Goal: Transaction & Acquisition: Subscribe to service/newsletter

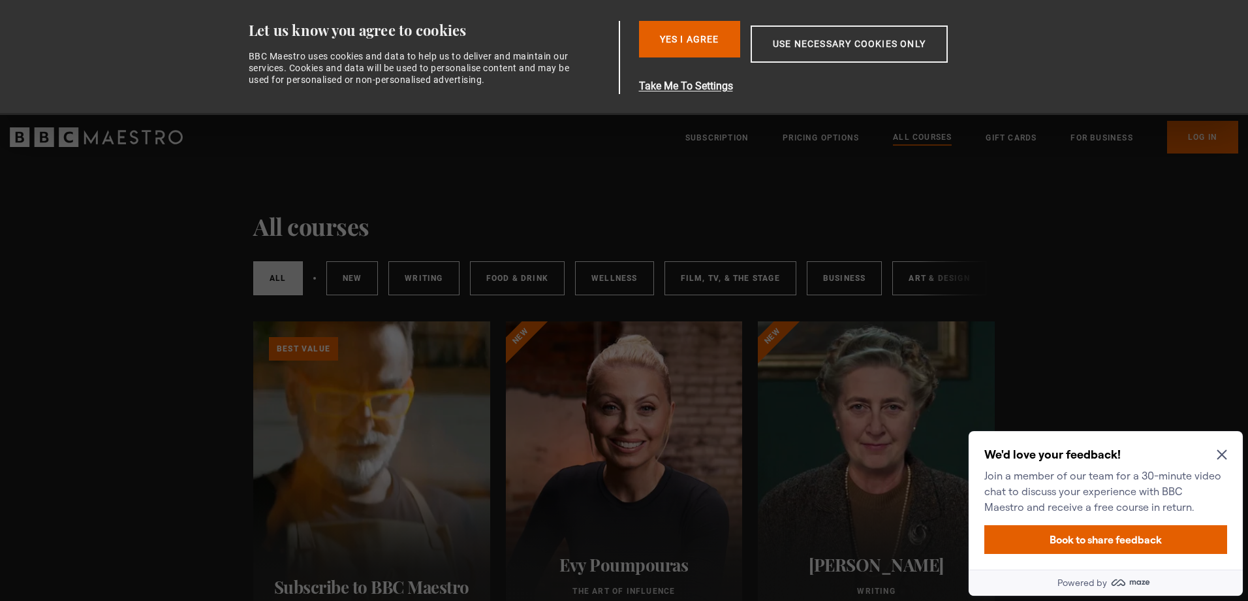
click at [1221, 450] on icon "Close Maze Prompt" at bounding box center [1222, 454] width 10 height 10
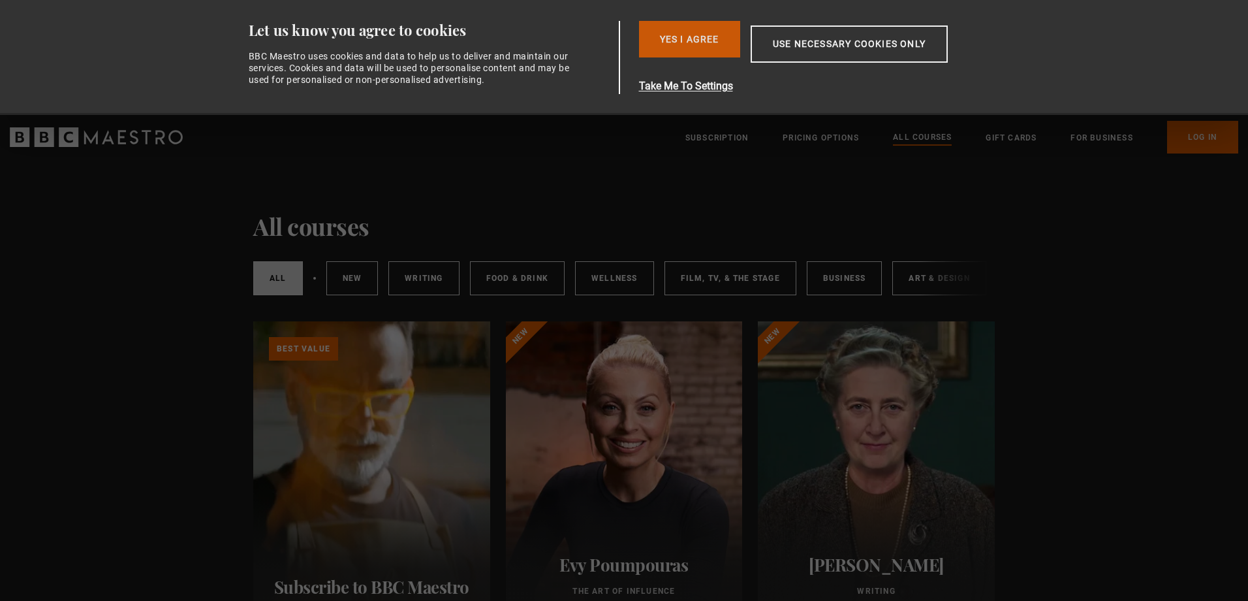
click at [687, 37] on button "Yes I Agree" at bounding box center [689, 39] width 101 height 37
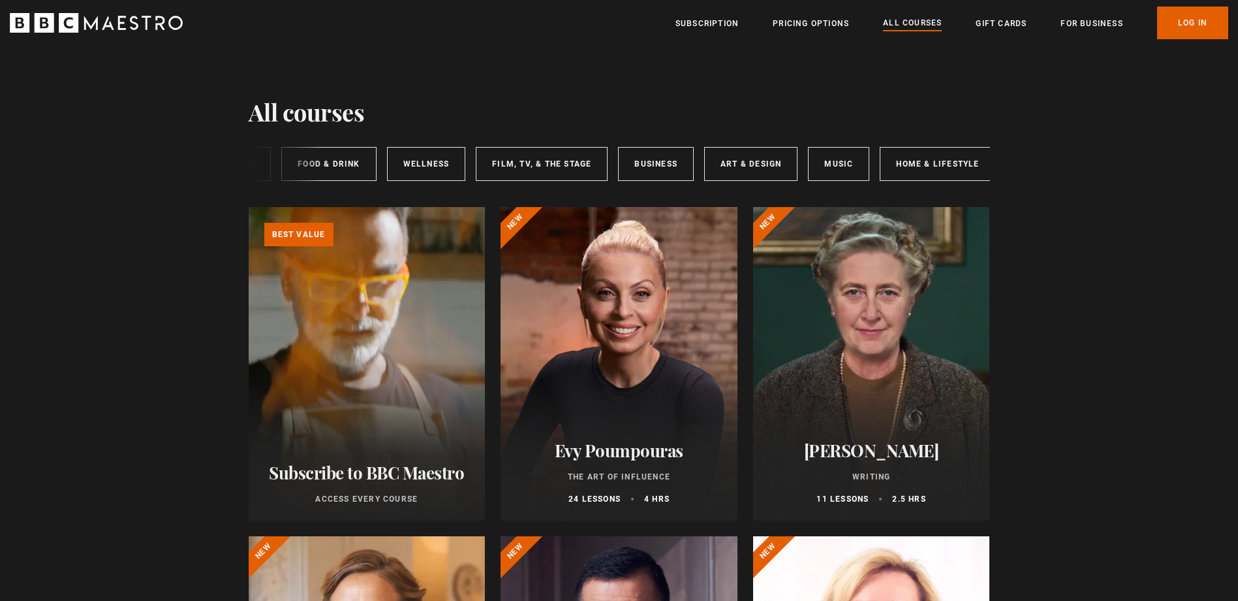
scroll to position [0, 195]
click at [733, 171] on link "Art & Design" at bounding box center [739, 164] width 93 height 34
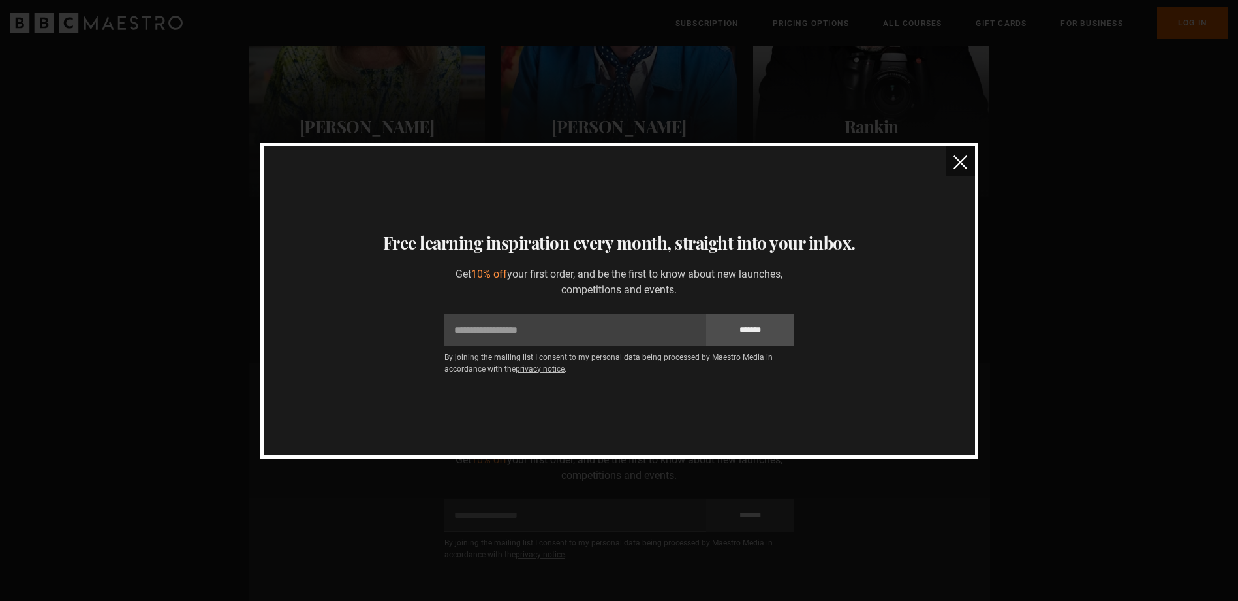
scroll to position [522, 0]
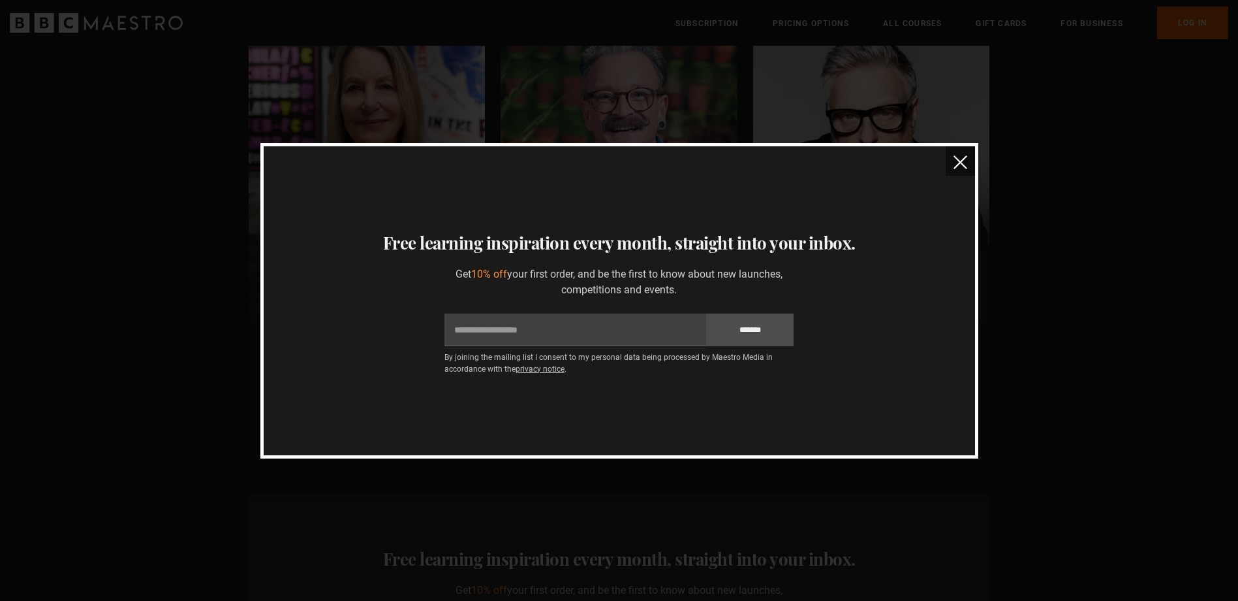
click at [965, 164] on button "close" at bounding box center [960, 160] width 29 height 29
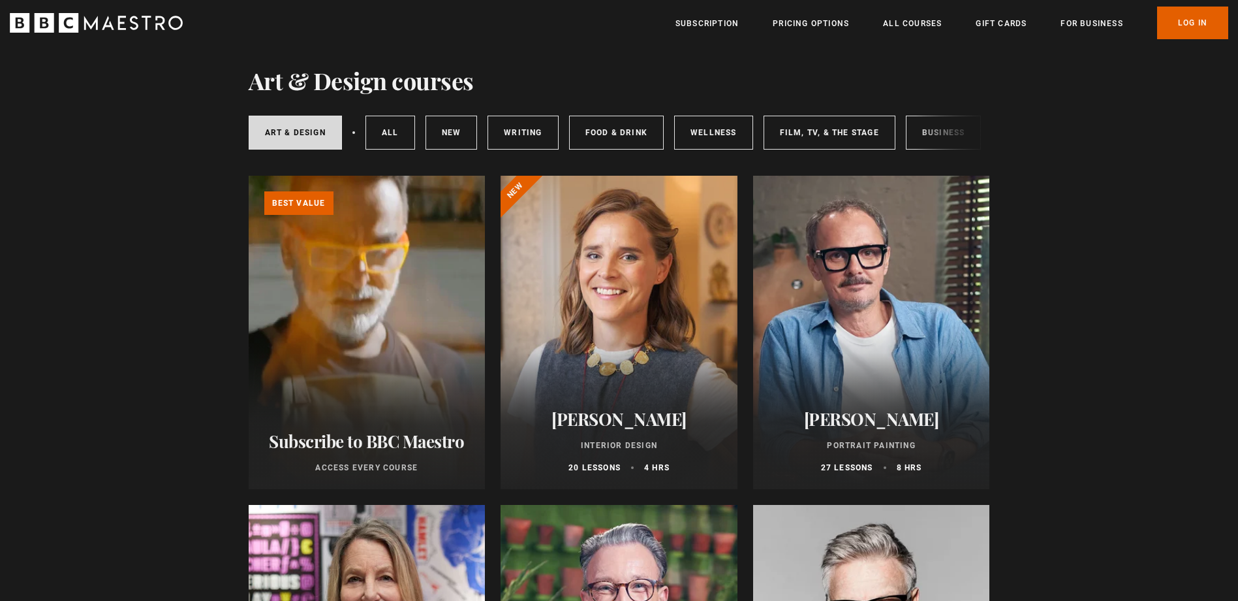
scroll to position [0, 0]
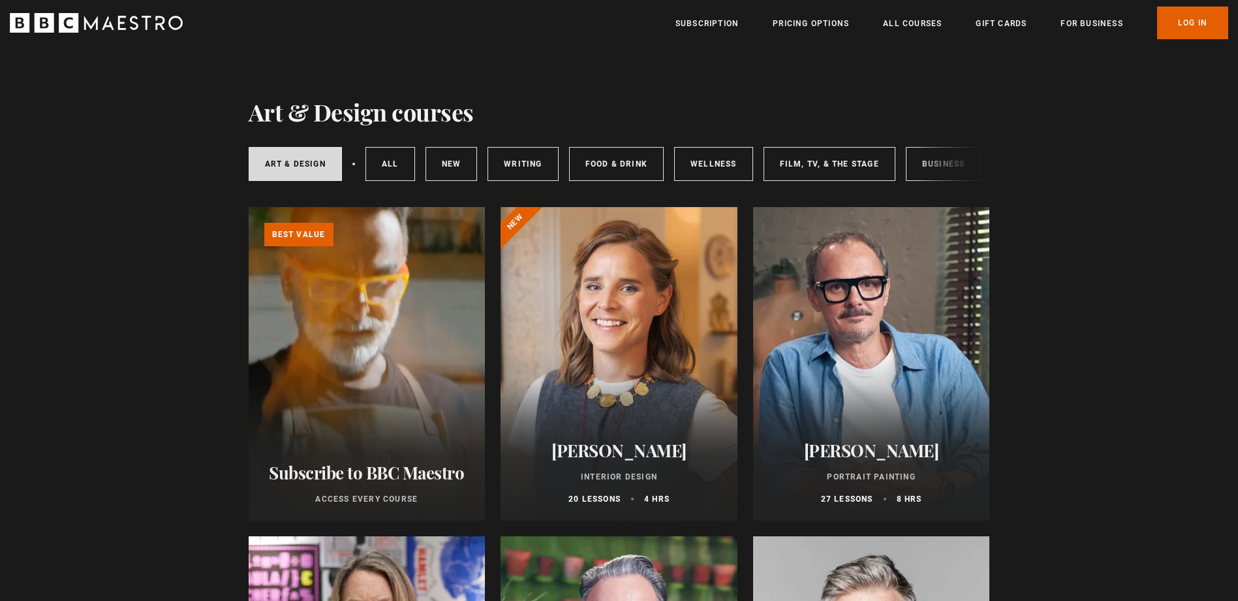
click at [807, 348] on div at bounding box center [871, 363] width 237 height 313
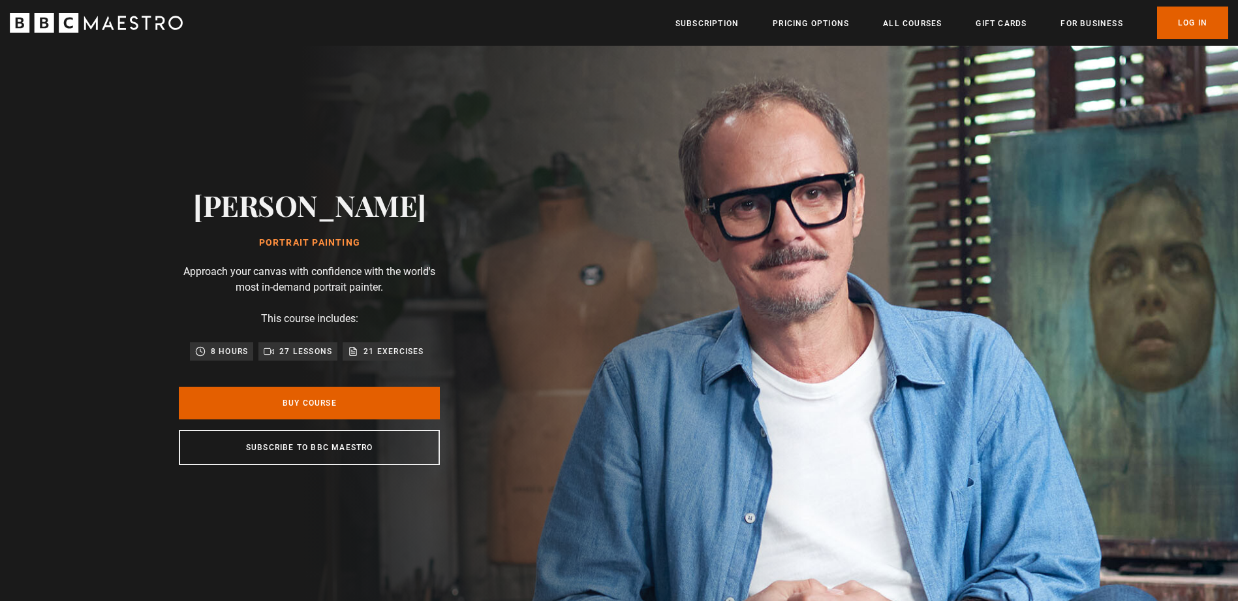
scroll to position [0, 171]
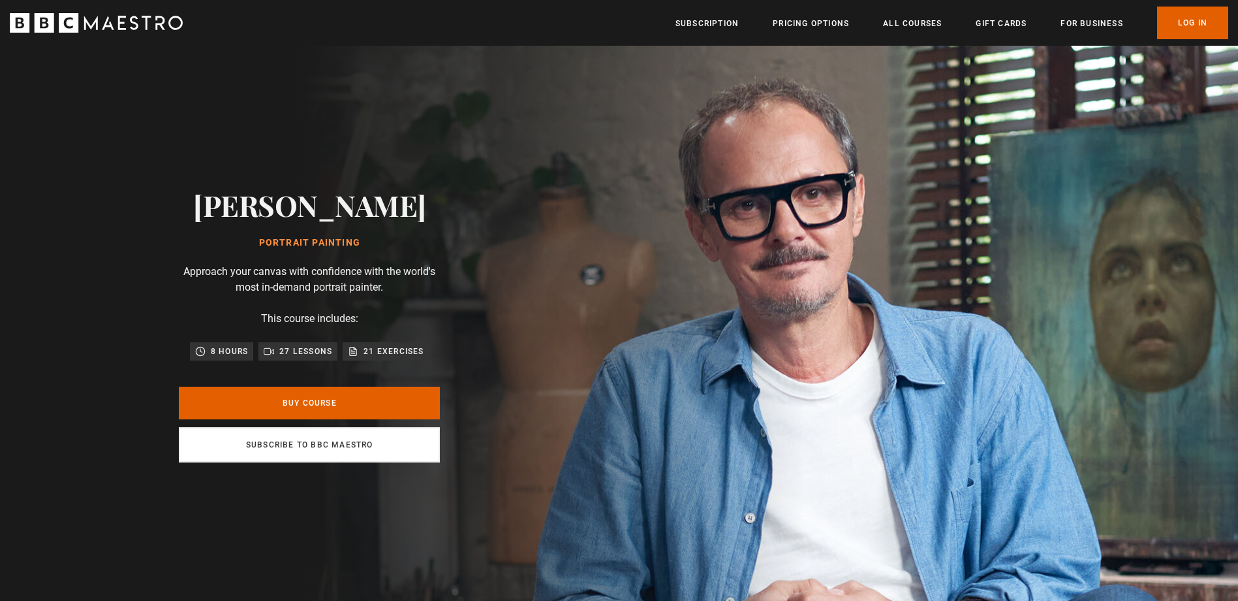
click at [285, 449] on link "Subscribe to BBC Maestro" at bounding box center [309, 444] width 261 height 35
